Goal: Transaction & Acquisition: Download file/media

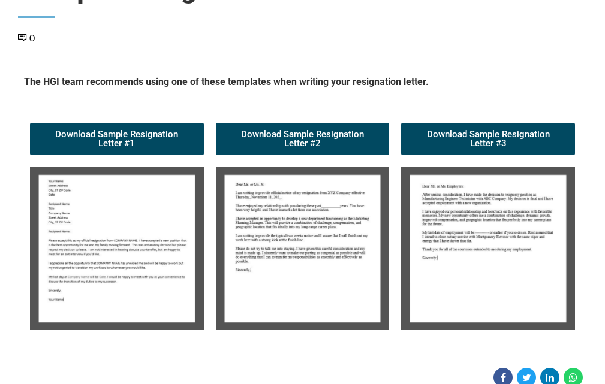
scroll to position [120, 0]
click at [125, 259] on img at bounding box center [117, 248] width 174 height 163
click at [125, 261] on img at bounding box center [117, 248] width 174 height 163
click at [125, 262] on img at bounding box center [117, 248] width 174 height 163
click at [125, 263] on img at bounding box center [117, 248] width 174 height 163
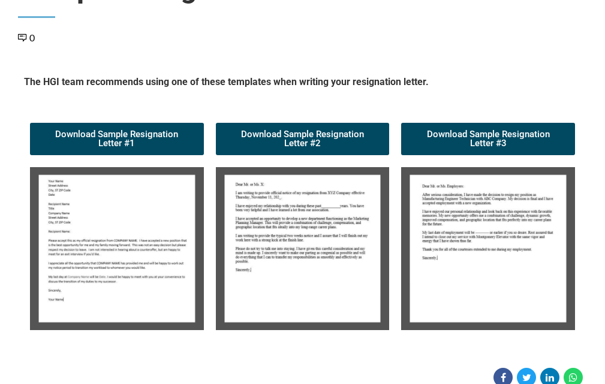
click at [96, 228] on img at bounding box center [117, 248] width 174 height 163
click at [98, 233] on img at bounding box center [117, 248] width 174 height 163
click at [98, 234] on img at bounding box center [117, 248] width 174 height 163
click at [88, 242] on img at bounding box center [117, 248] width 174 height 163
click at [87, 242] on img at bounding box center [117, 248] width 174 height 163
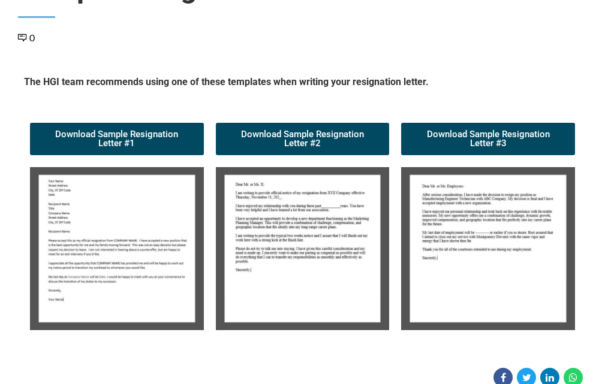
click at [95, 241] on img at bounding box center [117, 248] width 174 height 163
click at [110, 266] on img at bounding box center [117, 248] width 174 height 163
click at [108, 266] on img at bounding box center [117, 248] width 174 height 163
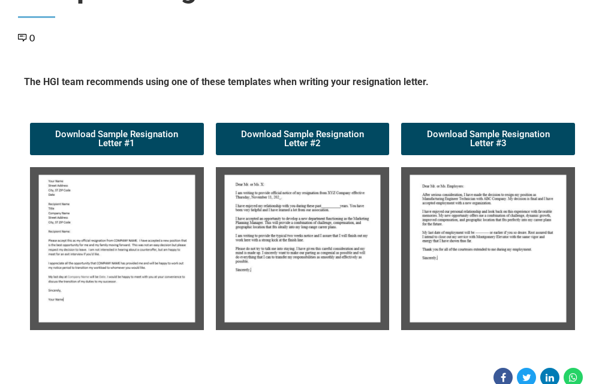
click at [124, 233] on img at bounding box center [117, 248] width 174 height 163
click at [128, 254] on img at bounding box center [117, 248] width 174 height 163
click at [125, 246] on img at bounding box center [117, 248] width 174 height 163
click at [125, 251] on img at bounding box center [117, 248] width 174 height 163
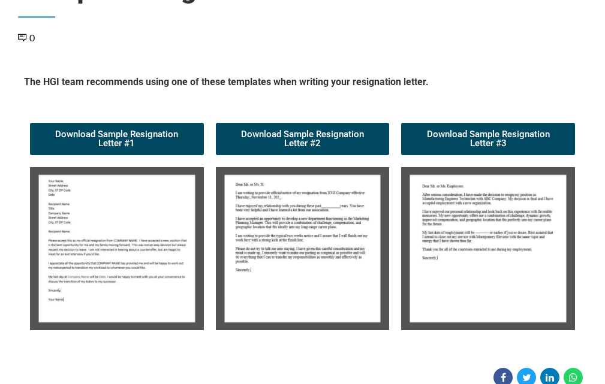
click at [138, 251] on img at bounding box center [117, 248] width 174 height 163
click at [139, 256] on img at bounding box center [117, 248] width 174 height 163
click at [123, 257] on img at bounding box center [117, 248] width 174 height 163
click at [126, 256] on img at bounding box center [117, 248] width 174 height 163
click at [127, 256] on img at bounding box center [117, 248] width 174 height 163
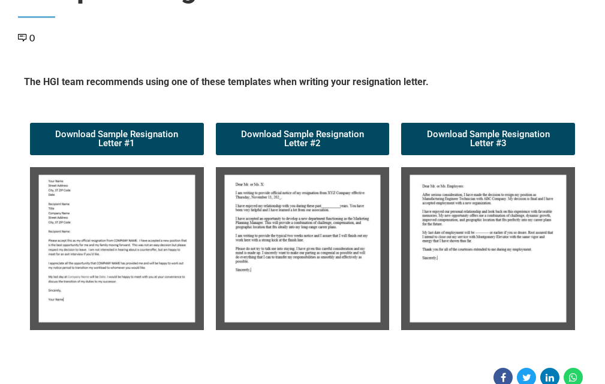
click at [99, 233] on img at bounding box center [117, 248] width 174 height 163
drag, startPoint x: 104, startPoint y: 243, endPoint x: 101, endPoint y: 254, distance: 11.2
drag, startPoint x: 101, startPoint y: 254, endPoint x: 62, endPoint y: 263, distance: 40.6
click at [62, 263] on img at bounding box center [117, 248] width 174 height 163
click at [137, 252] on img at bounding box center [117, 248] width 174 height 163
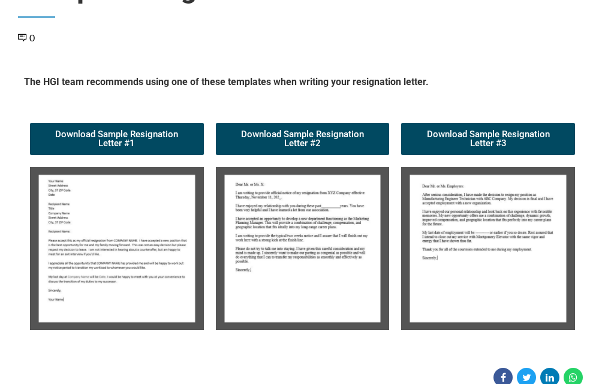
click at [136, 252] on img at bounding box center [117, 248] width 174 height 163
click at [137, 252] on img at bounding box center [117, 248] width 174 height 163
click at [128, 232] on img at bounding box center [117, 248] width 174 height 163
click at [101, 227] on img at bounding box center [117, 248] width 174 height 163
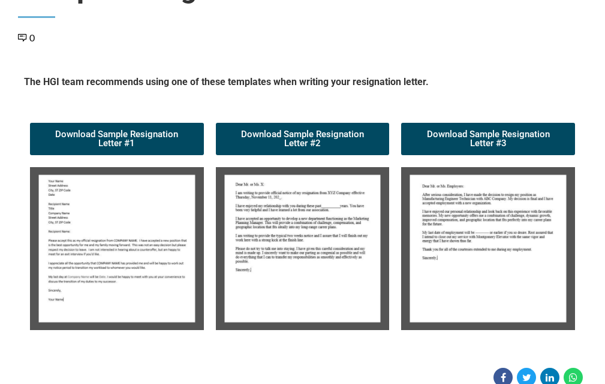
click at [100, 231] on img at bounding box center [117, 248] width 174 height 163
click at [100, 233] on img at bounding box center [117, 248] width 174 height 163
click at [104, 232] on img at bounding box center [117, 248] width 174 height 163
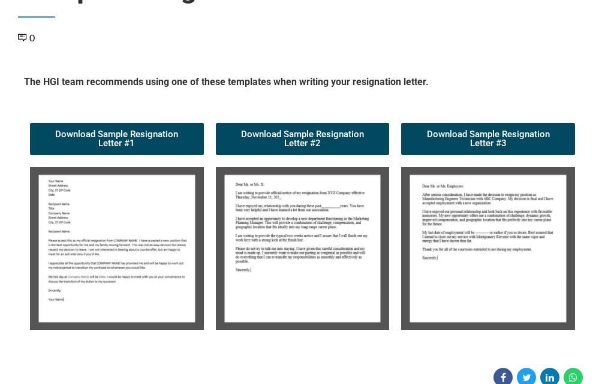
click at [104, 232] on img at bounding box center [117, 248] width 174 height 163
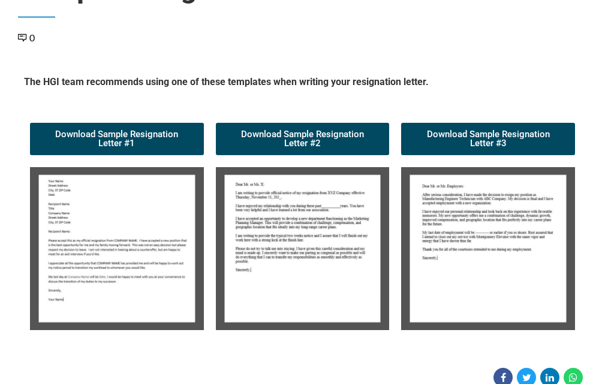
click at [104, 233] on img at bounding box center [117, 248] width 174 height 163
click at [107, 240] on img at bounding box center [117, 248] width 174 height 163
click at [106, 243] on img at bounding box center [117, 248] width 174 height 163
click at [116, 245] on img at bounding box center [117, 248] width 174 height 163
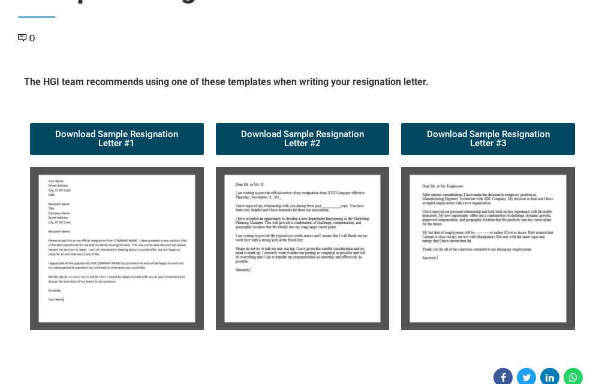
click at [112, 263] on img at bounding box center [117, 248] width 174 height 163
click at [115, 260] on img at bounding box center [117, 248] width 174 height 163
click at [116, 261] on img at bounding box center [117, 248] width 174 height 163
click at [96, 252] on img at bounding box center [117, 248] width 174 height 163
click at [94, 254] on img at bounding box center [117, 248] width 174 height 163
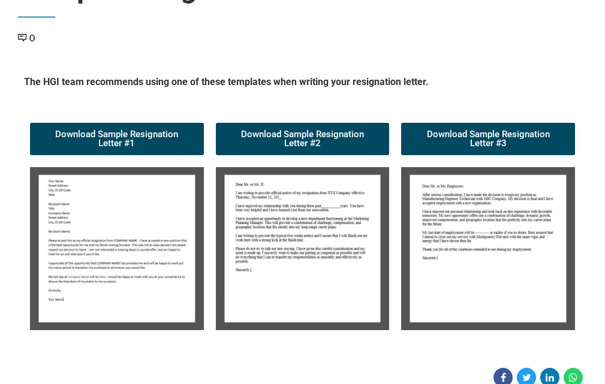
drag, startPoint x: 95, startPoint y: 254, endPoint x: 86, endPoint y: 258, distance: 9.9
click at [86, 258] on img at bounding box center [117, 248] width 174 height 163
click at [86, 259] on img at bounding box center [117, 248] width 174 height 163
click at [269, 247] on img at bounding box center [303, 248] width 174 height 163
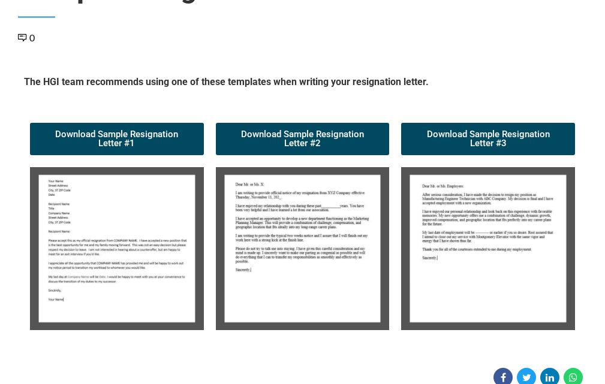
click at [112, 254] on img at bounding box center [117, 248] width 174 height 163
drag, startPoint x: 109, startPoint y: 253, endPoint x: 97, endPoint y: 240, distance: 17.8
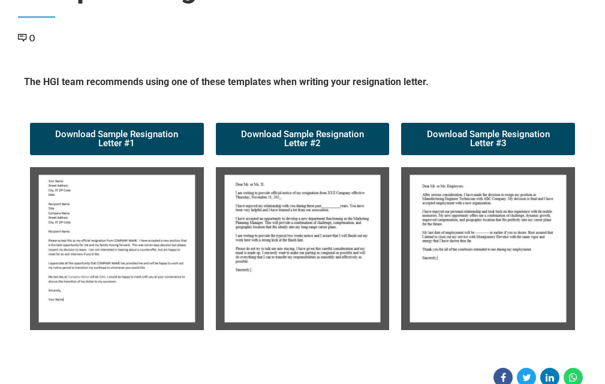
click at [97, 240] on img at bounding box center [117, 248] width 174 height 163
click at [74, 245] on img at bounding box center [117, 248] width 174 height 163
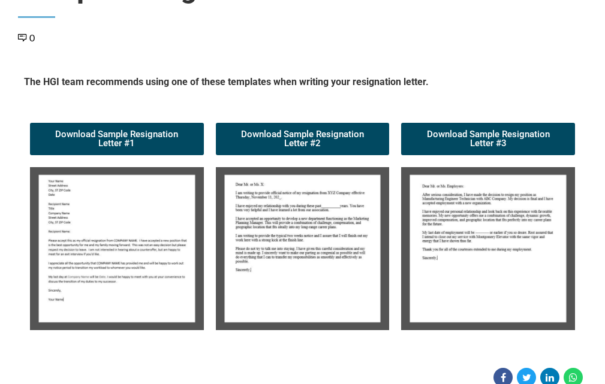
click at [74, 246] on img at bounding box center [117, 248] width 174 height 163
click at [74, 248] on img at bounding box center [117, 248] width 174 height 163
drag, startPoint x: 76, startPoint y: 248, endPoint x: 65, endPoint y: 263, distance: 18.0
click at [62, 266] on img at bounding box center [117, 248] width 174 height 163
click at [61, 266] on img at bounding box center [117, 248] width 174 height 163
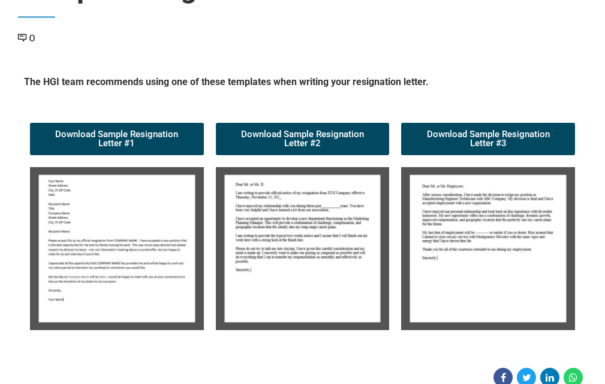
click at [62, 267] on img at bounding box center [117, 248] width 174 height 163
click at [64, 268] on img at bounding box center [117, 248] width 174 height 163
click at [80, 261] on img at bounding box center [117, 248] width 174 height 163
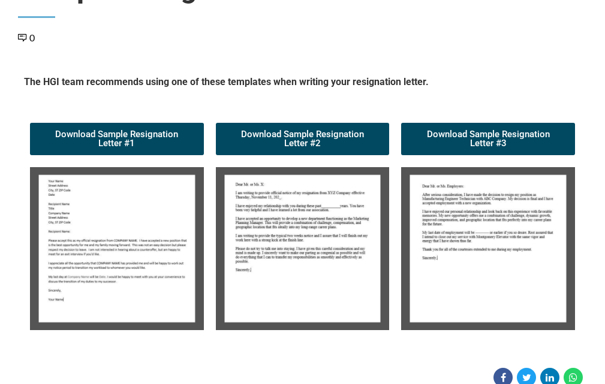
click at [78, 266] on img at bounding box center [117, 248] width 174 height 163
click at [85, 259] on img at bounding box center [117, 248] width 174 height 163
click at [101, 259] on img at bounding box center [117, 248] width 174 height 163
drag, startPoint x: 119, startPoint y: 236, endPoint x: 96, endPoint y: 252, distance: 28.8
click at [96, 252] on img at bounding box center [117, 248] width 174 height 163
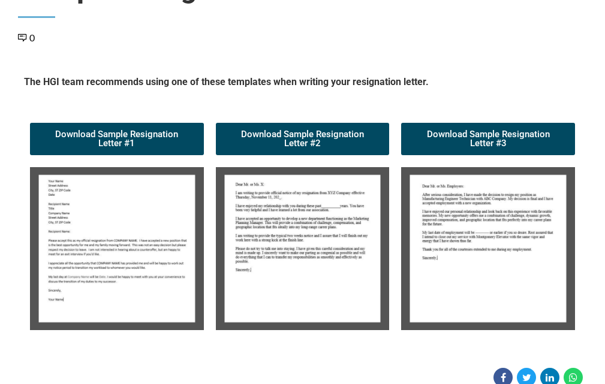
click at [96, 252] on img at bounding box center [117, 248] width 174 height 163
click at [95, 252] on img at bounding box center [117, 248] width 174 height 163
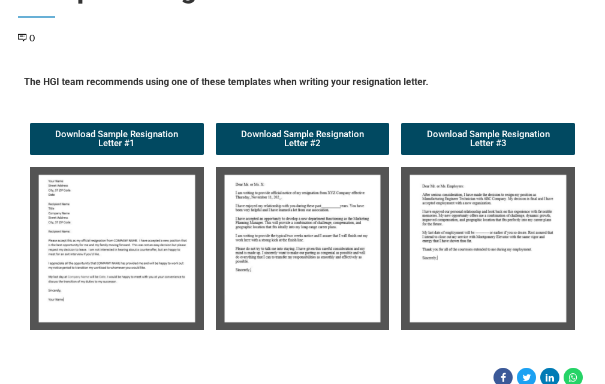
click at [282, 269] on img at bounding box center [303, 248] width 174 height 163
click at [282, 273] on img at bounding box center [303, 248] width 174 height 163
click at [112, 263] on img at bounding box center [117, 248] width 174 height 163
click at [109, 261] on img at bounding box center [117, 248] width 174 height 163
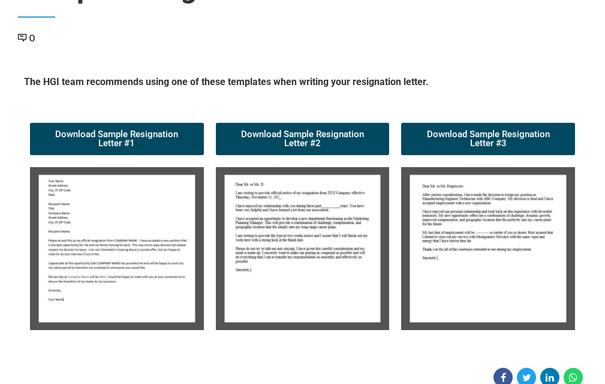
click at [109, 262] on img at bounding box center [117, 248] width 174 height 163
click at [109, 265] on img at bounding box center [117, 248] width 174 height 163
click at [110, 266] on img at bounding box center [117, 248] width 174 height 163
click at [131, 136] on span "Download Sample Resignation Letter #1" at bounding box center [116, 139] width 145 height 18
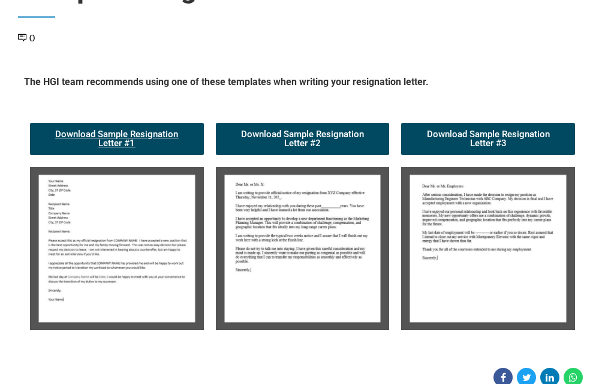
click at [131, 136] on span "Download Sample Resignation Letter #1" at bounding box center [116, 139] width 145 height 18
click at [122, 130] on span "Download Sample Resignation Letter #1" at bounding box center [116, 139] width 145 height 18
